Goal: Information Seeking & Learning: Learn about a topic

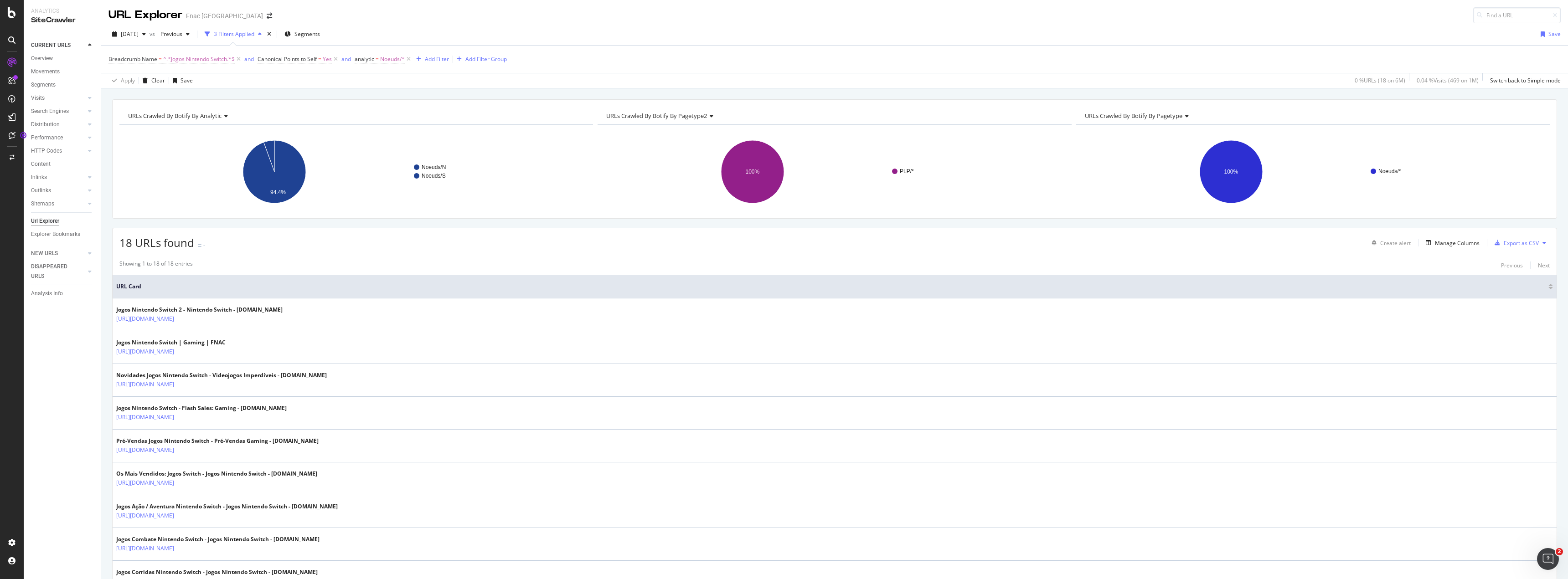
scroll to position [360, 0]
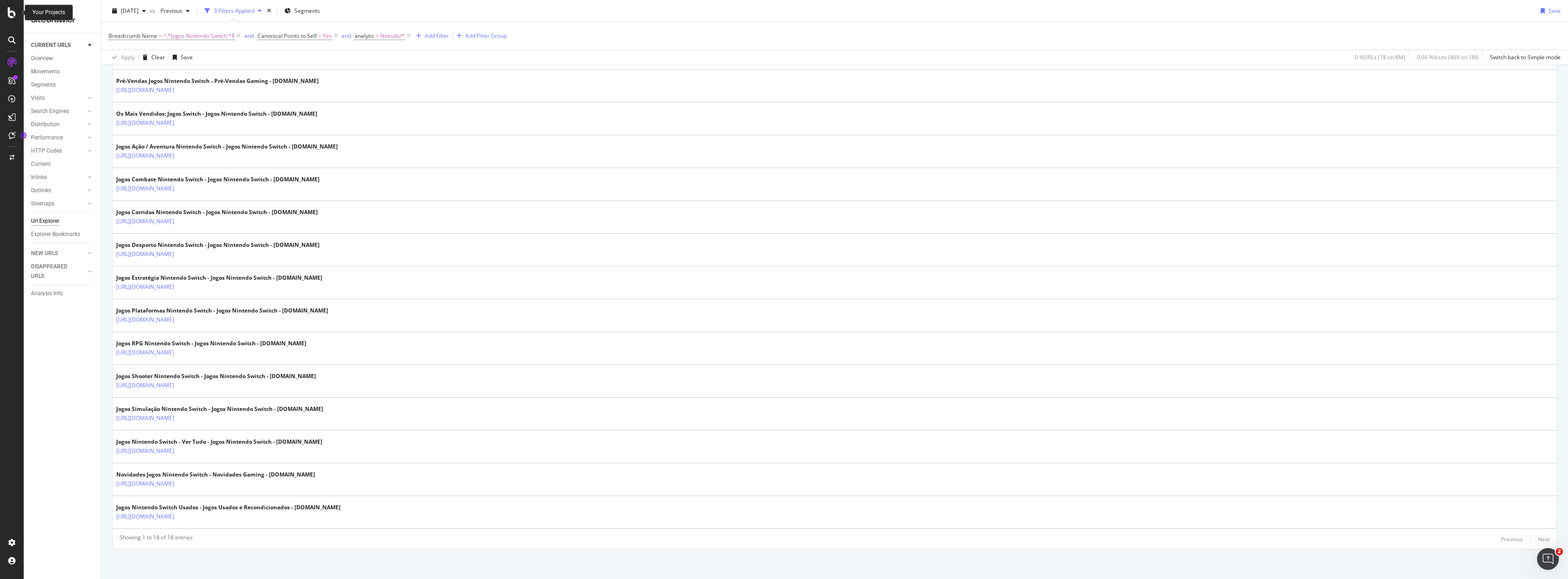
click at [16, 16] on icon at bounding box center [11, 13] width 8 height 11
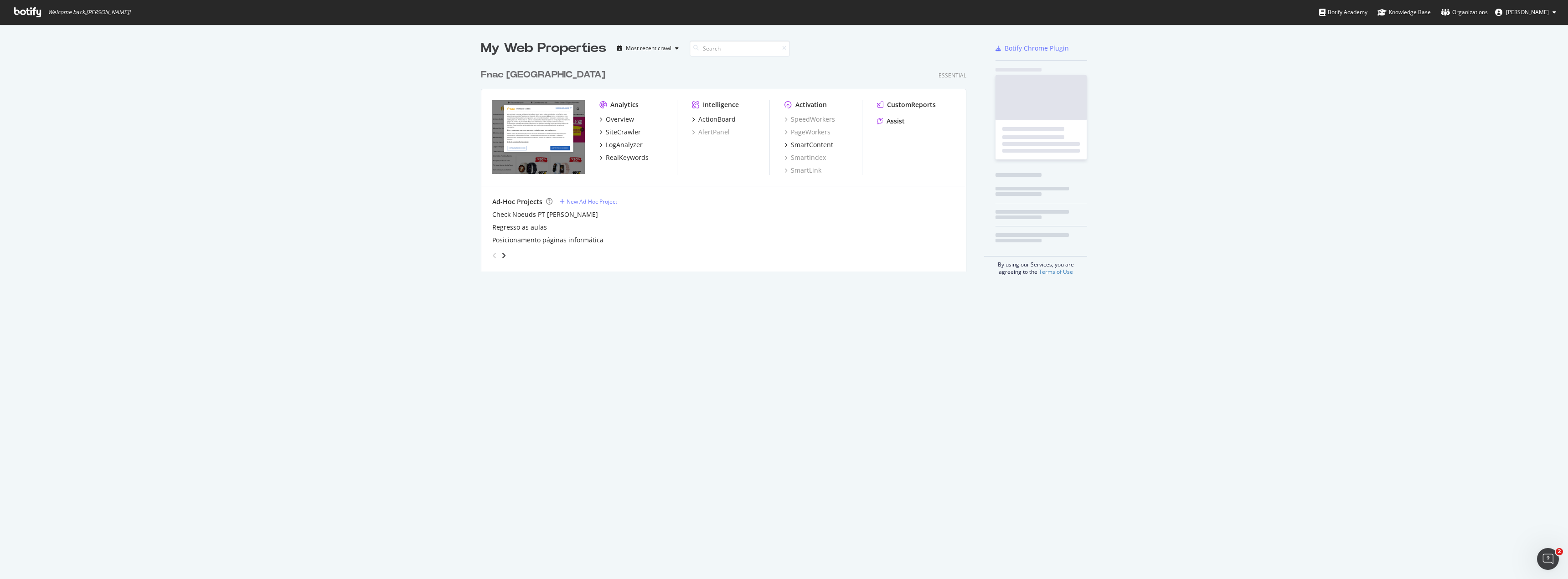
scroll to position [572, 1554]
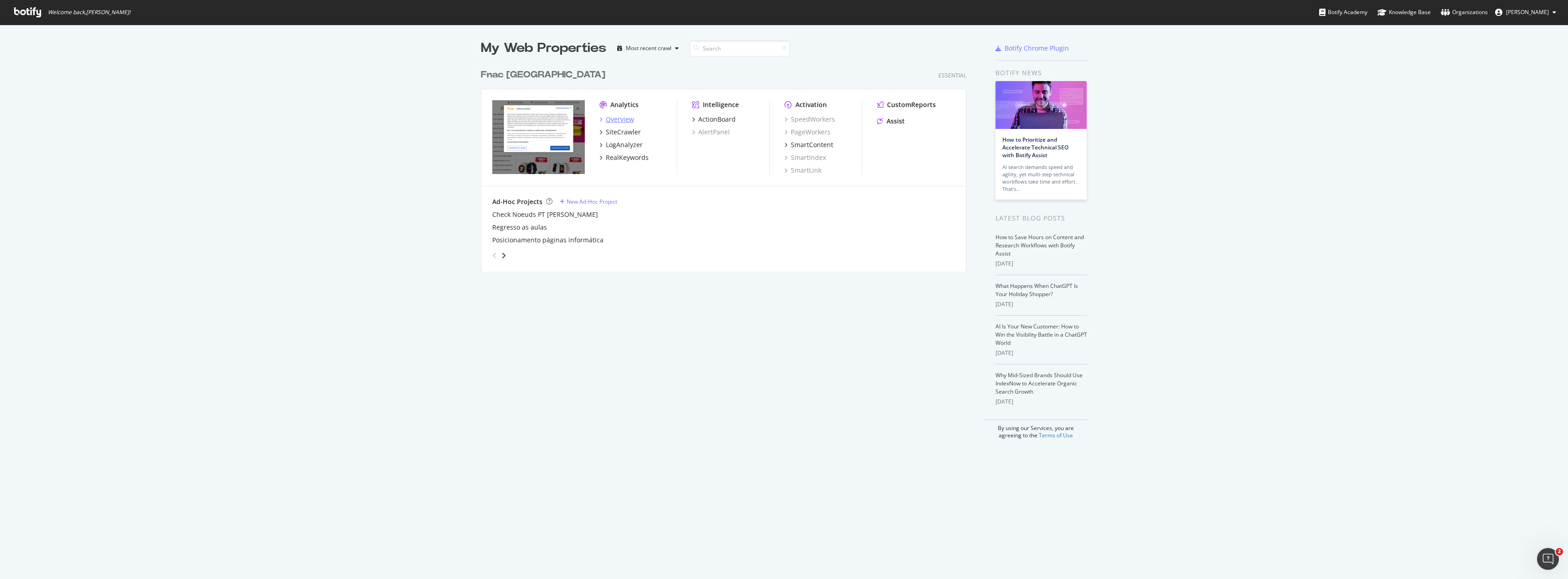
click at [618, 120] on div "Overview" at bounding box center [620, 119] width 28 height 9
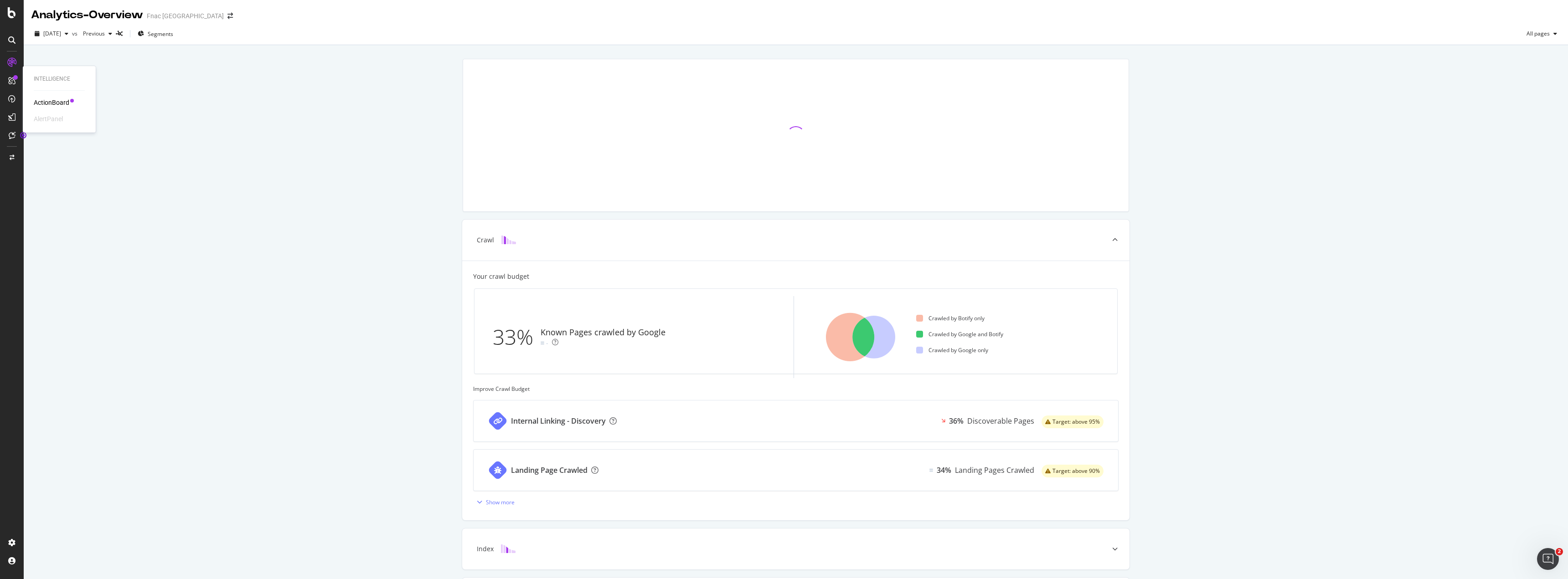
click at [35, 100] on div "ActionBoard" at bounding box center [51, 102] width 36 height 9
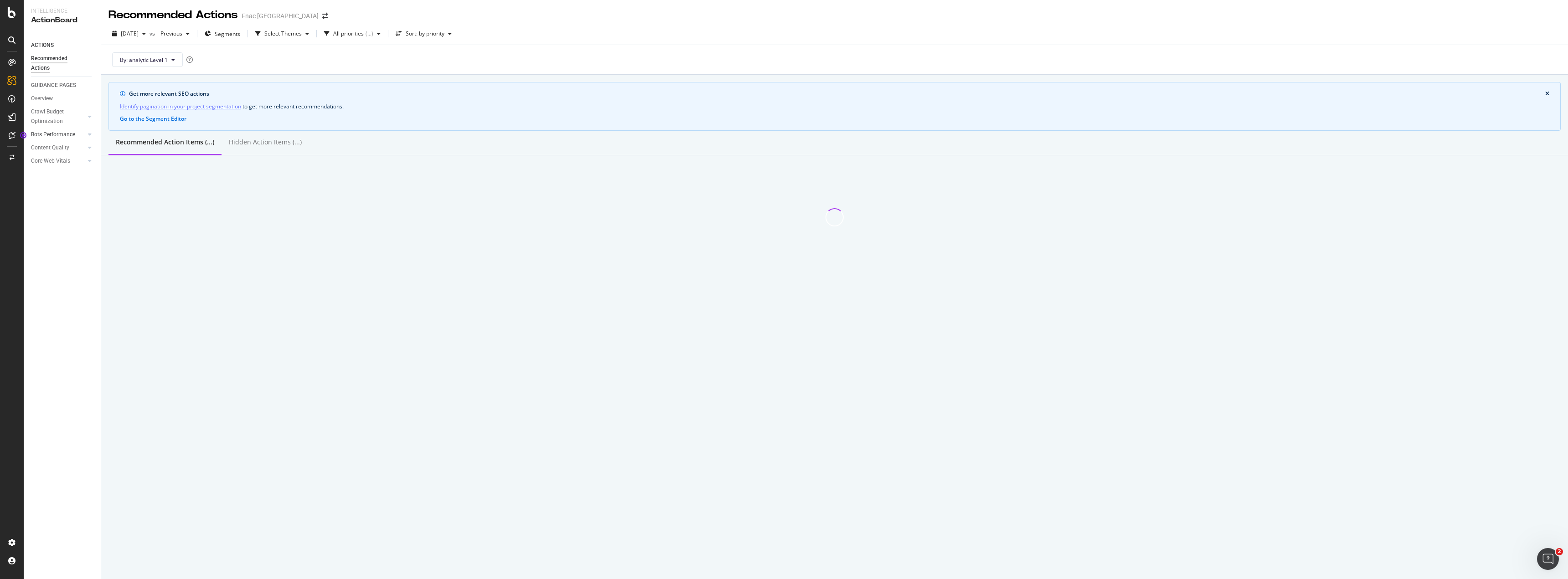
click at [82, 134] on div at bounding box center [80, 134] width 9 height 9
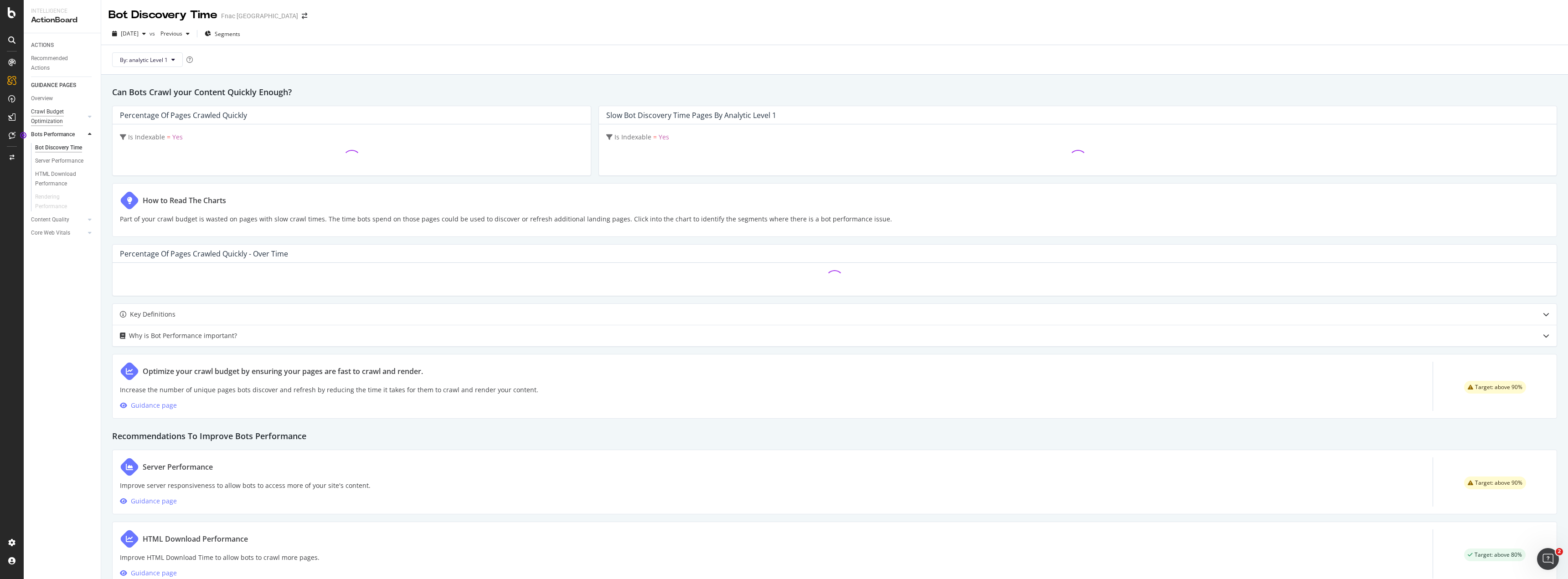
click at [72, 113] on div "Crawl Budget Optimization" at bounding box center [55, 117] width 48 height 19
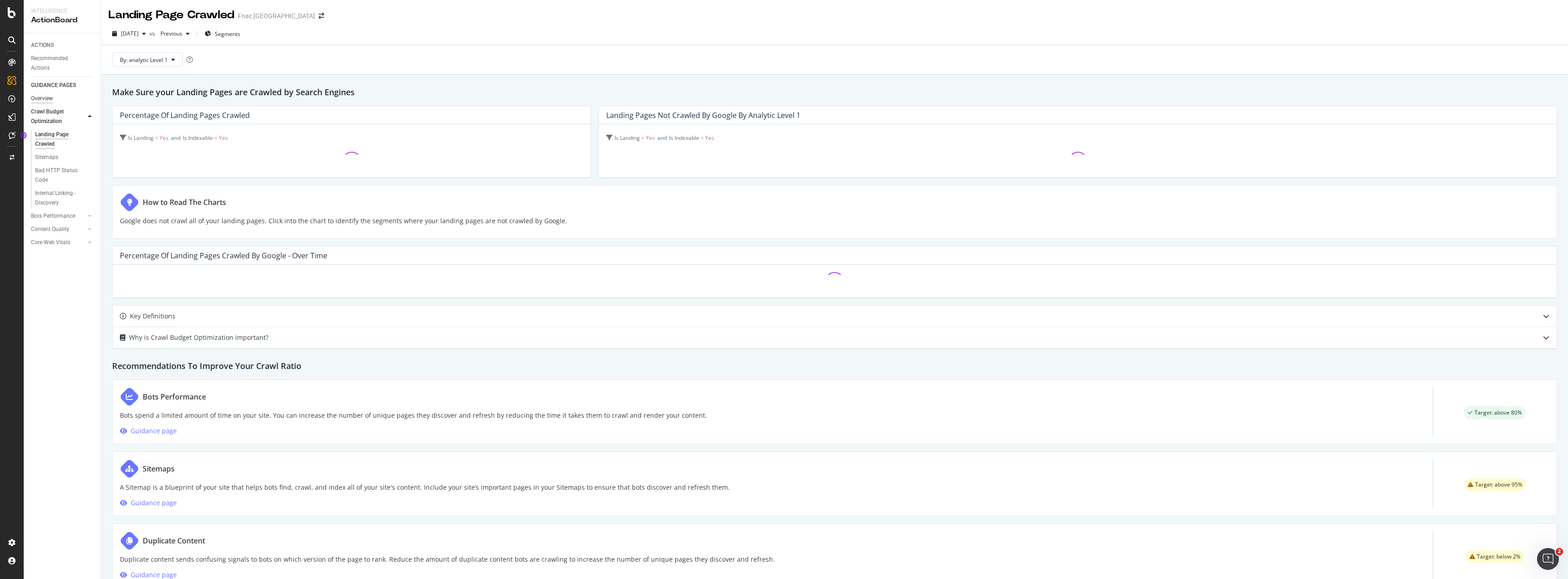
click at [41, 97] on div "Overview" at bounding box center [42, 99] width 22 height 9
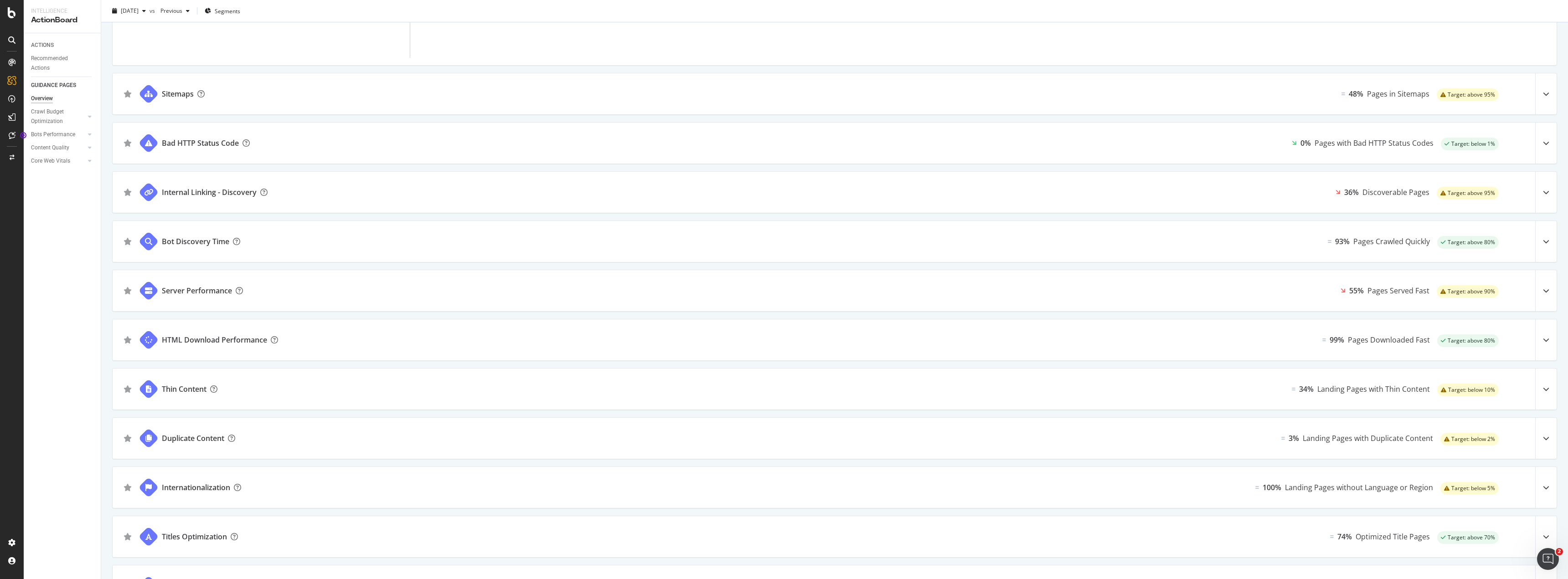
scroll to position [182, 0]
click at [1141, 386] on div "Thin Content 34% Landing Pages with Thin Content Target: below 10%" at bounding box center [835, 383] width 1444 height 41
click at [1543, 382] on icon at bounding box center [1546, 383] width 6 height 6
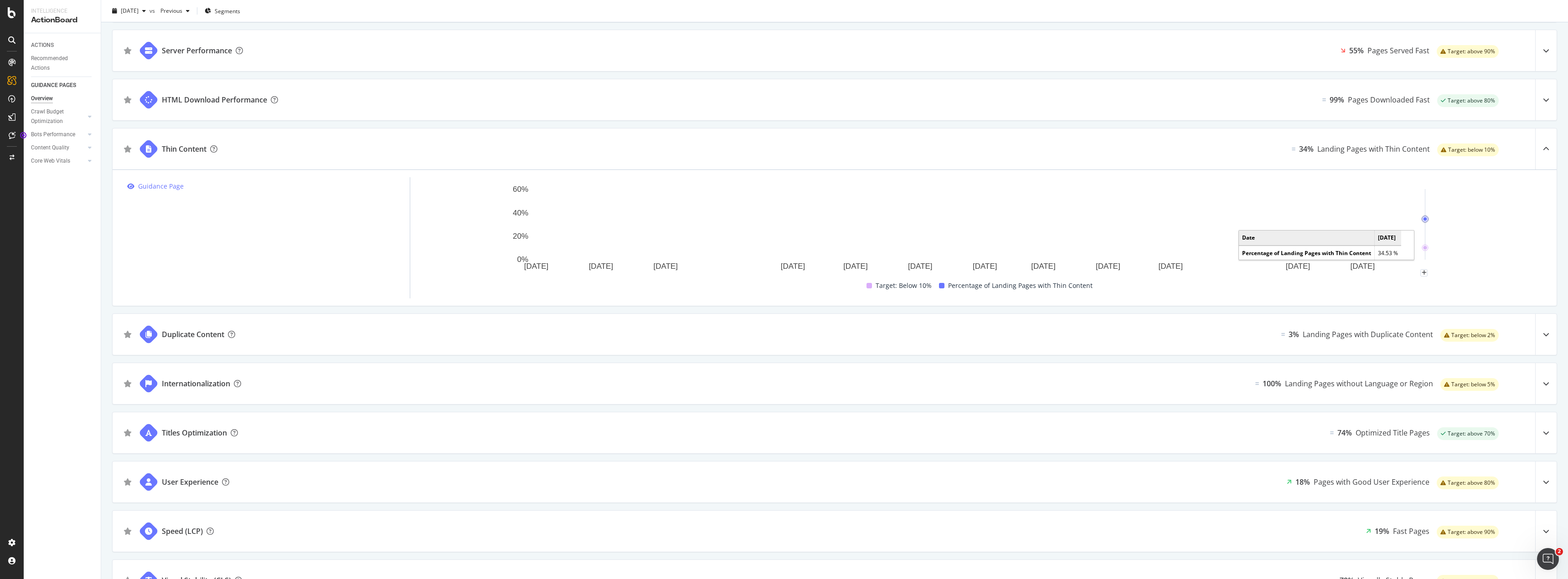
scroll to position [455, 0]
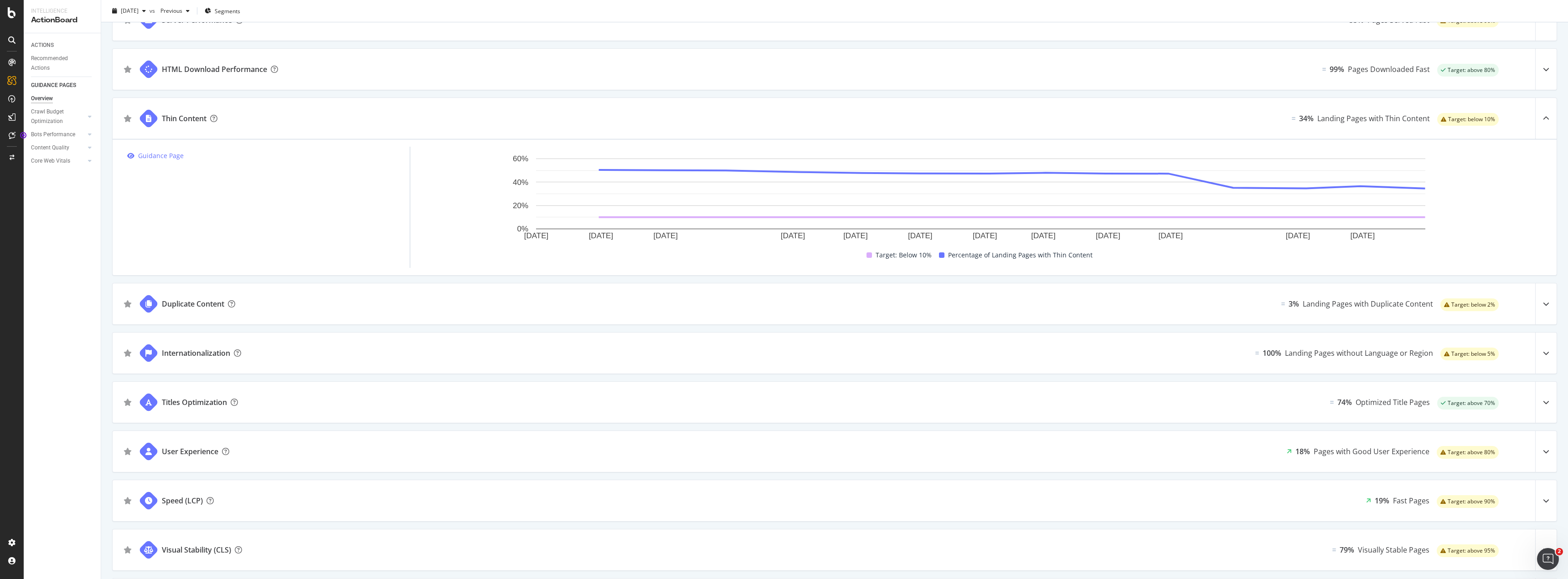
click at [1543, 304] on icon at bounding box center [1546, 303] width 6 height 6
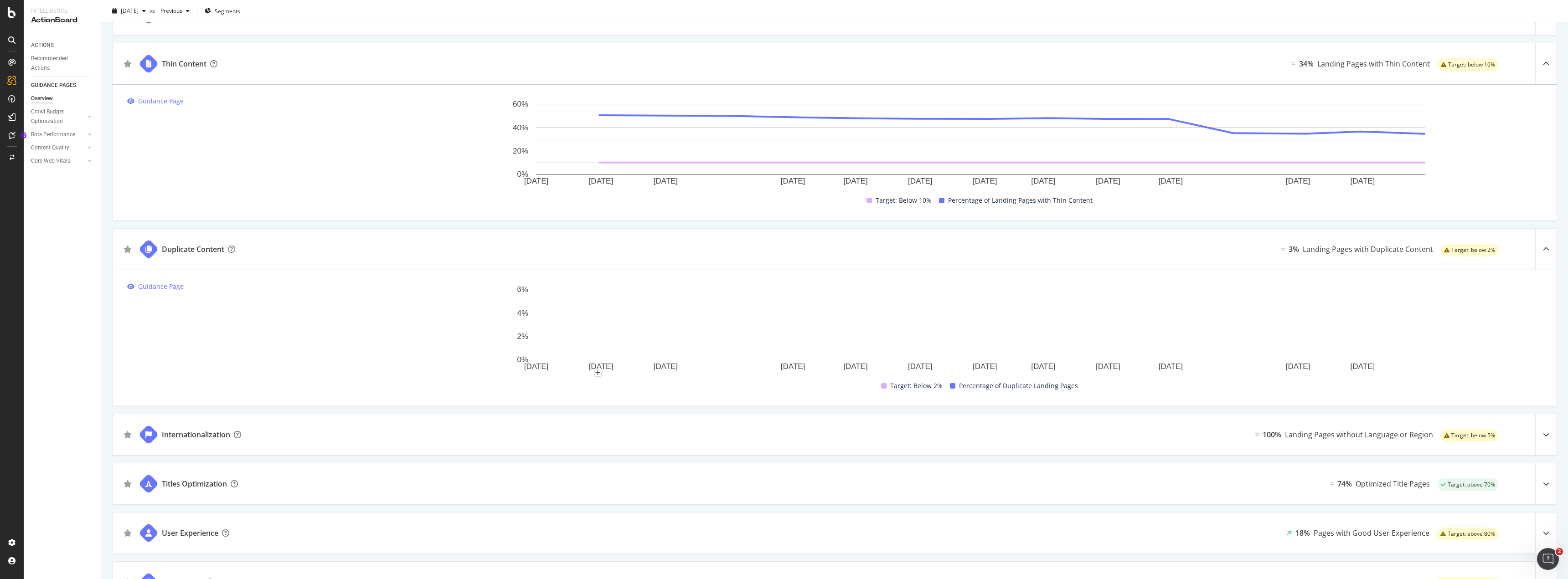
scroll to position [593, 0]
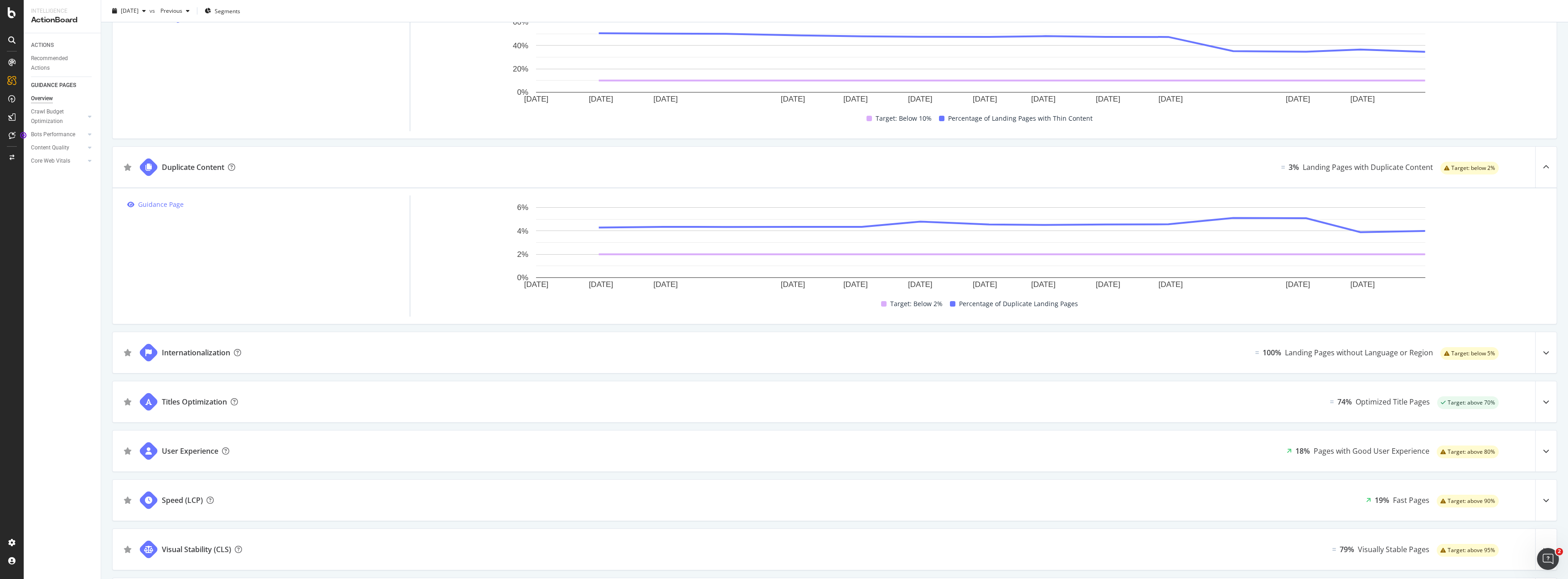
click at [1204, 404] on div "Titles Optimization 74% Optimized Title Pages Target: above 70%" at bounding box center [835, 402] width 1444 height 41
click at [1543, 399] on icon at bounding box center [1546, 401] width 6 height 6
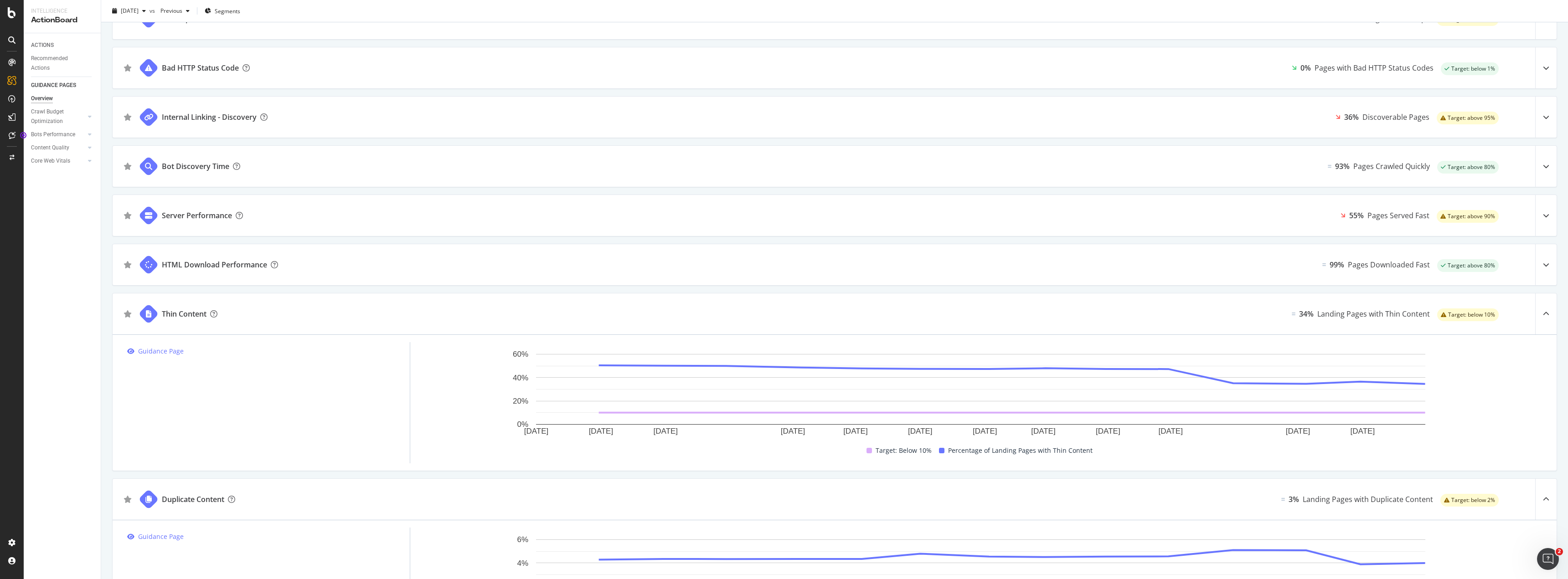
scroll to position [179, 0]
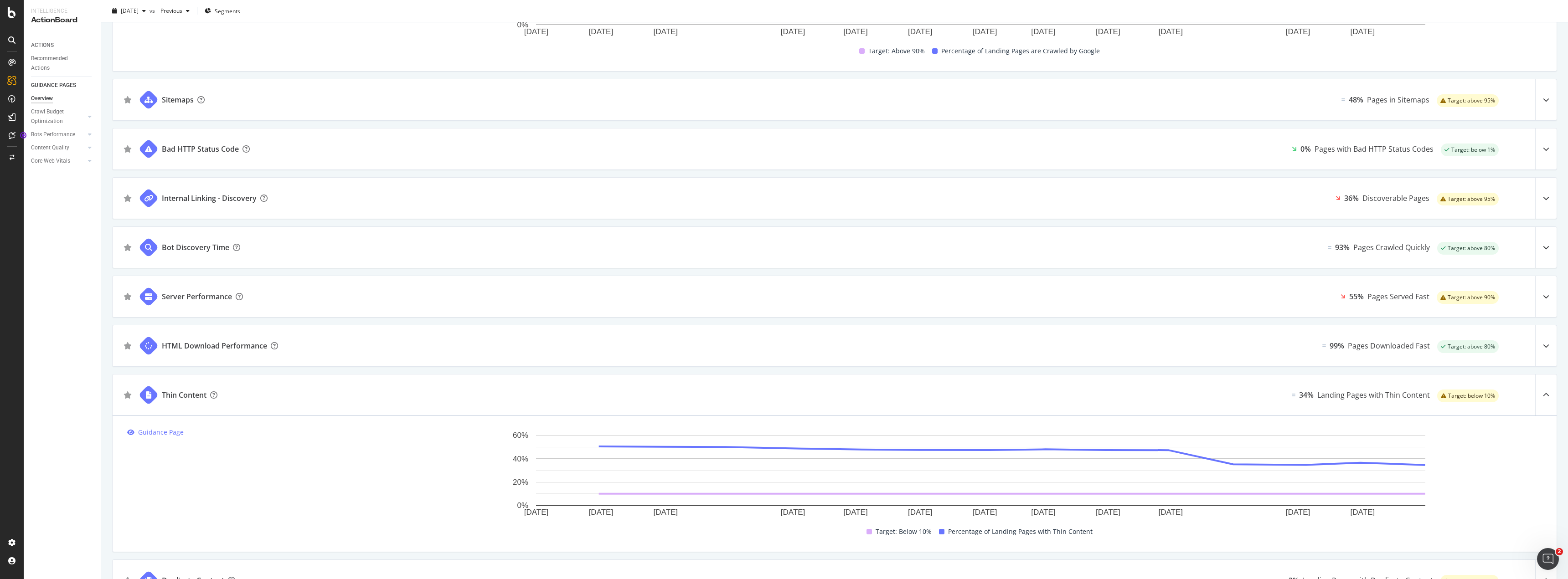
click at [1169, 204] on div "Internal Linking - Discovery 36% Discoverable Pages Target: above 95%" at bounding box center [835, 198] width 1444 height 41
click at [1536, 199] on div at bounding box center [1546, 198] width 22 height 41
click at [1543, 198] on icon at bounding box center [1546, 198] width 6 height 6
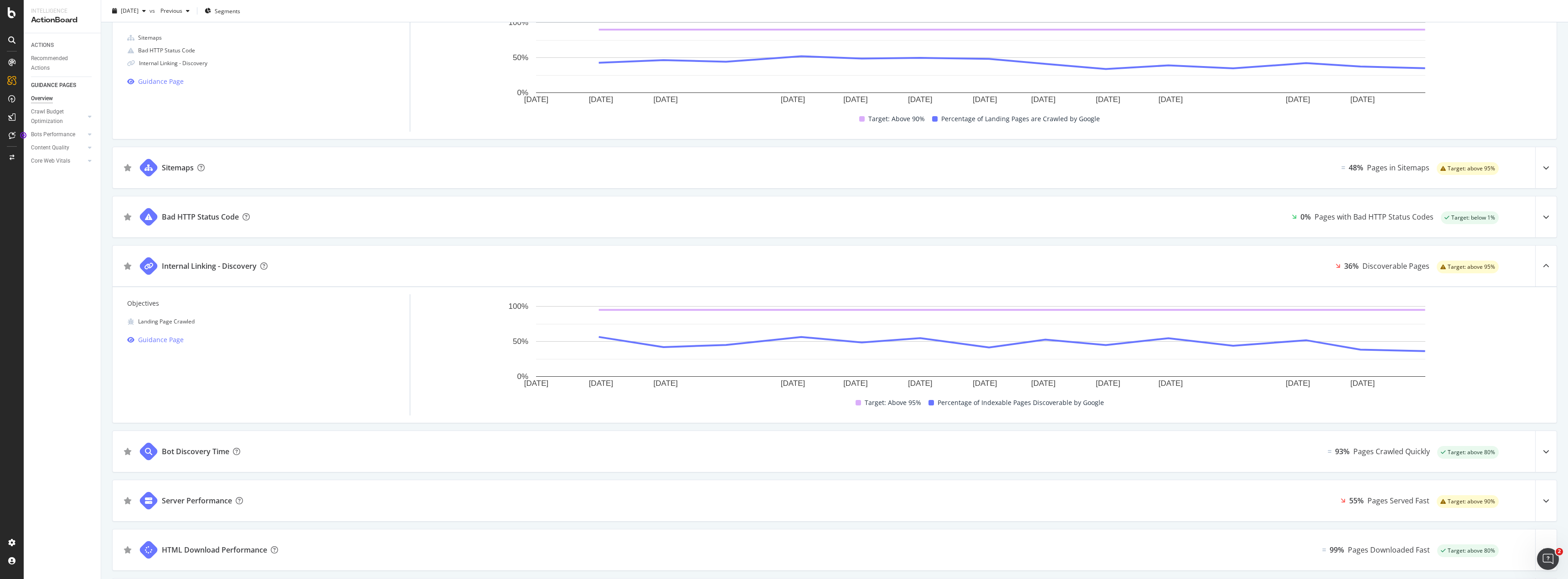
scroll to position [0, 0]
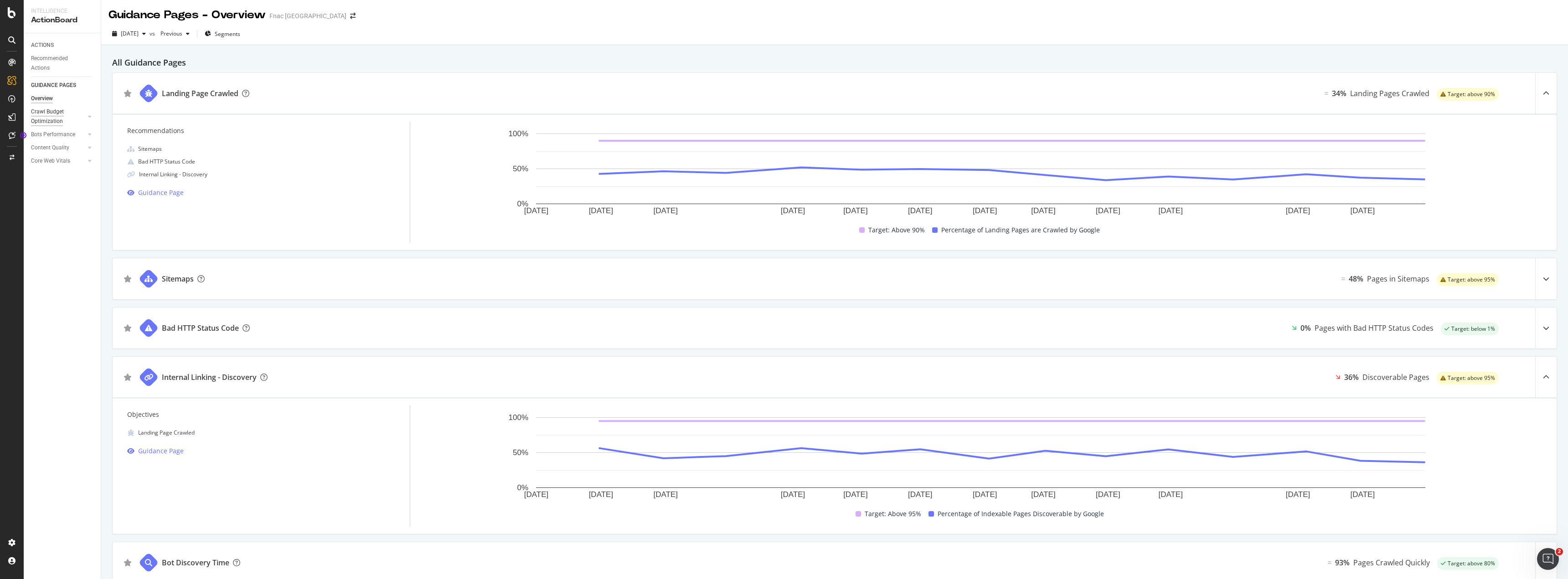
click at [61, 110] on div "Crawl Budget Optimization" at bounding box center [55, 117] width 48 height 19
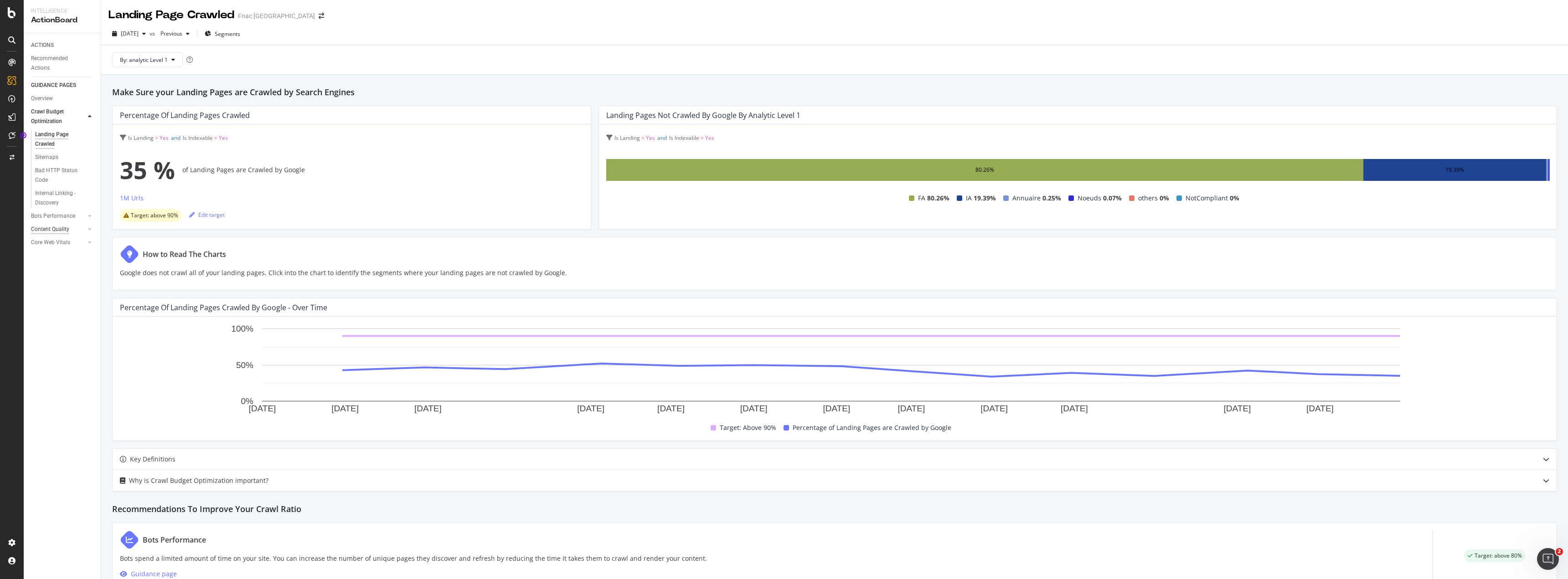
click at [53, 226] on div "Content Quality" at bounding box center [50, 230] width 39 height 9
